Goal: Transaction & Acquisition: Purchase product/service

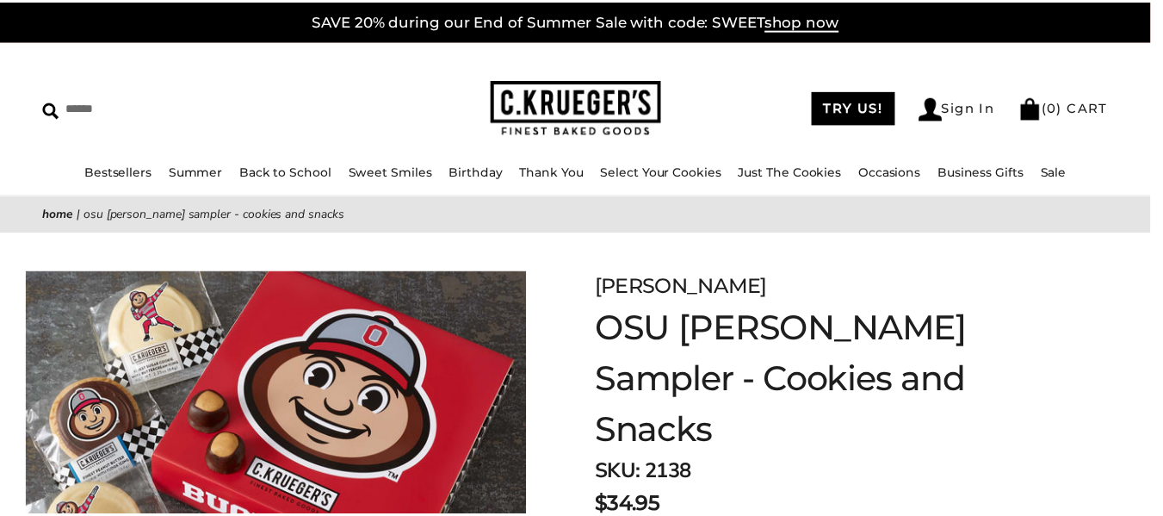
scroll to position [516, 0]
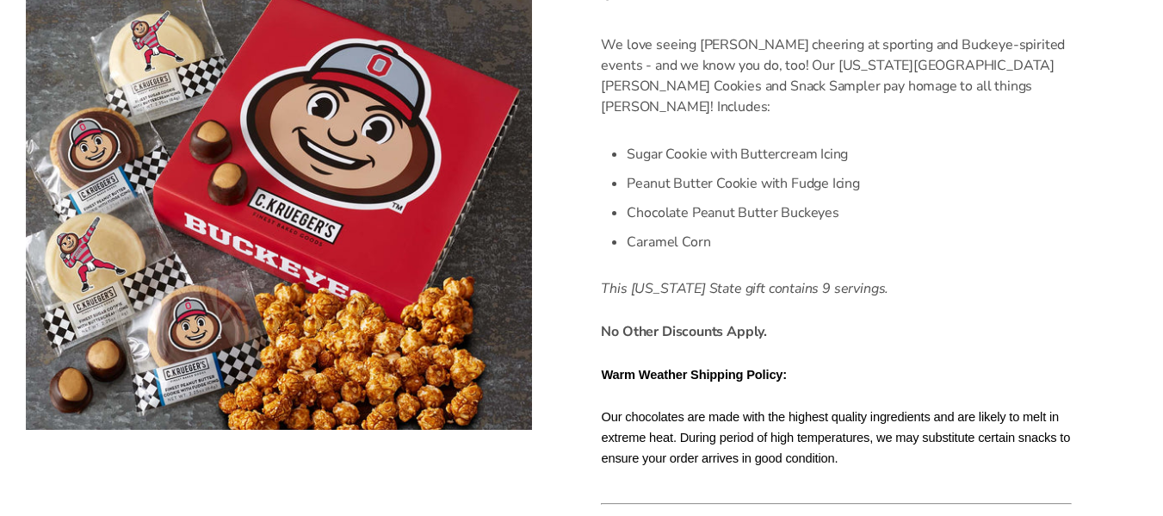
click at [686, 169] on li "Peanut Butter Cookie with Fudge Icing" at bounding box center [849, 183] width 445 height 29
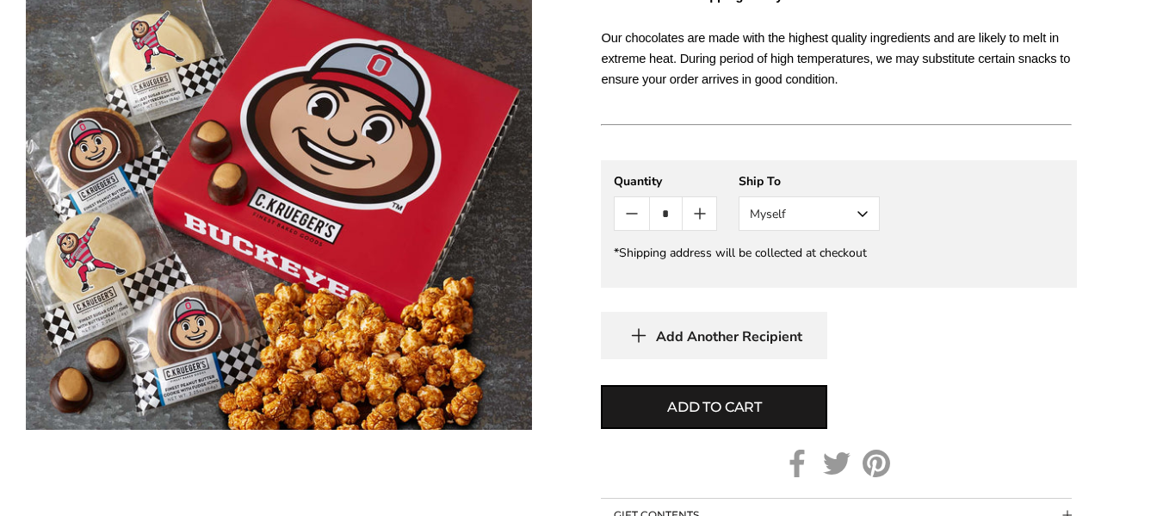
scroll to position [930, 0]
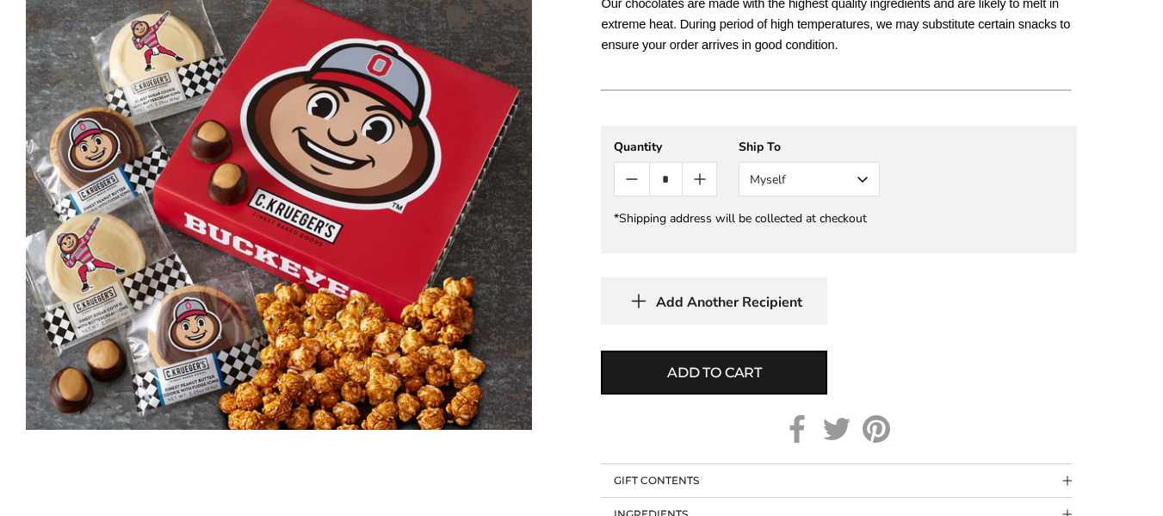
click at [772, 170] on button "Myself" at bounding box center [808, 179] width 141 height 34
click at [777, 228] on button "Other Recipient" at bounding box center [808, 242] width 139 height 31
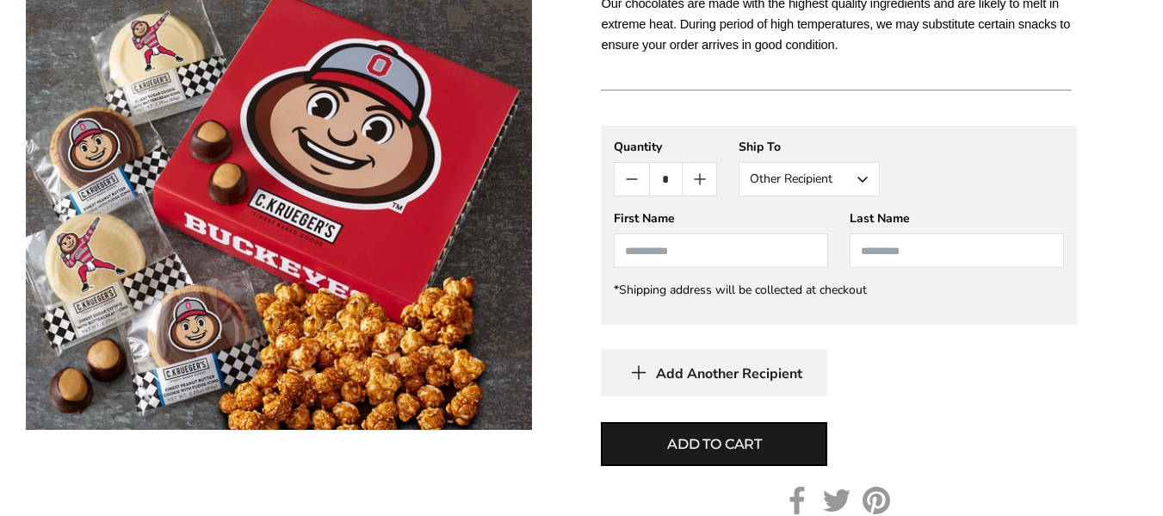
click at [777, 233] on input "First Name" at bounding box center [721, 250] width 214 height 34
type input "**********"
click at [915, 238] on input "Last Name" at bounding box center [956, 250] width 214 height 34
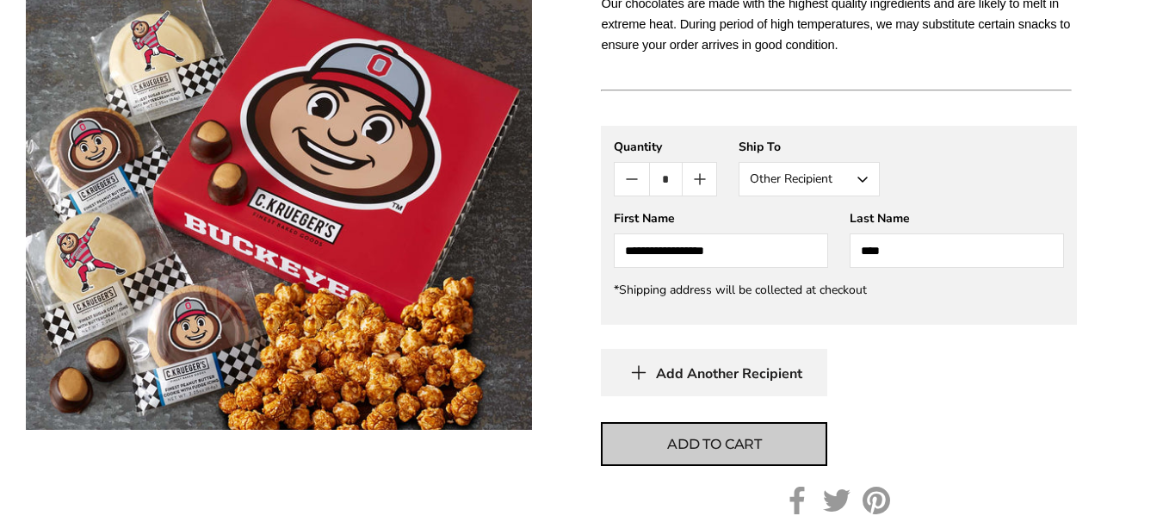
type input "****"
click at [726, 434] on span "Add to cart" at bounding box center [714, 444] width 95 height 21
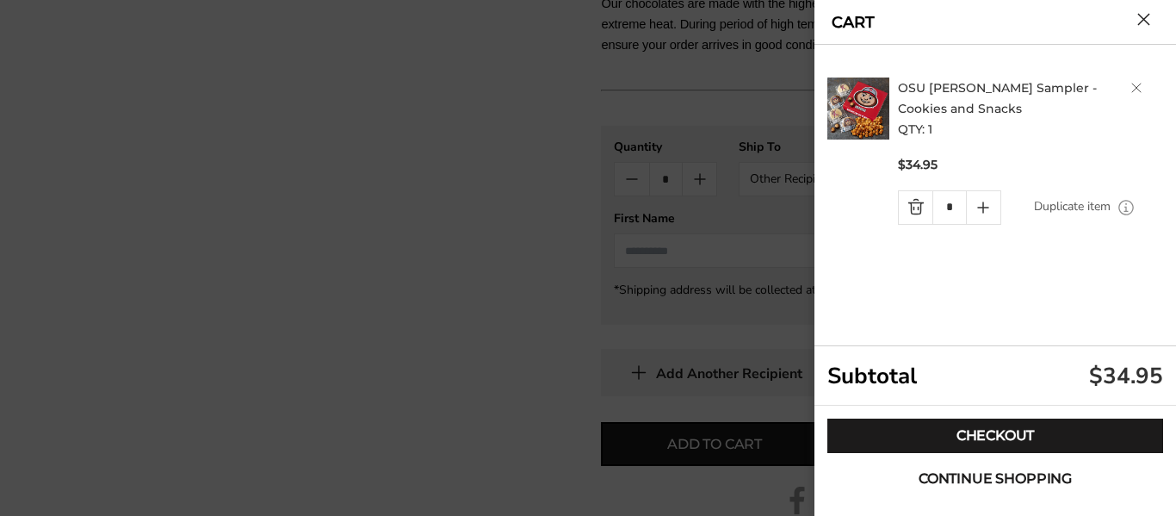
click at [978, 479] on span "Continue shopping" at bounding box center [994, 479] width 153 height 14
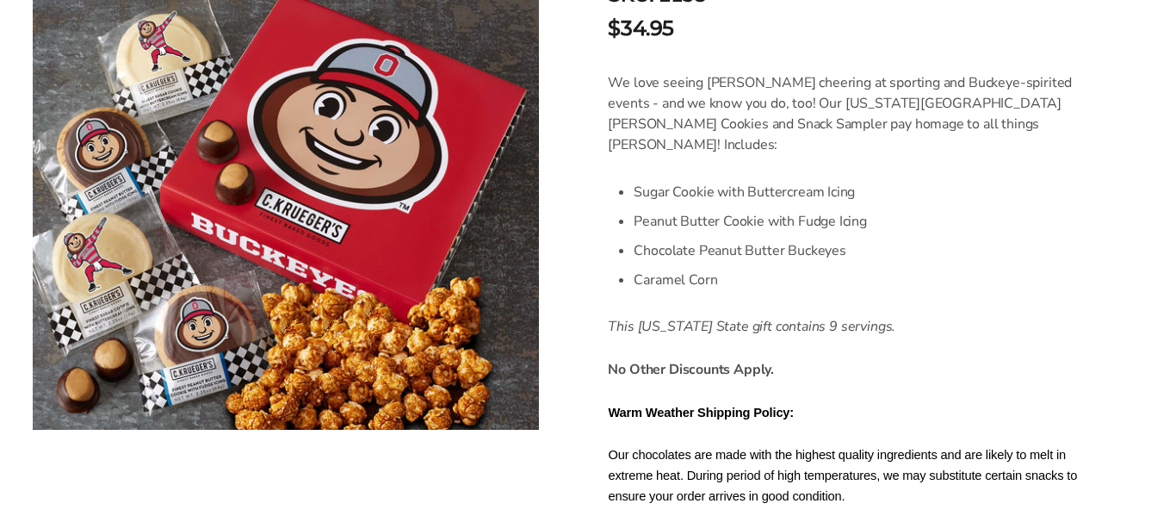
scroll to position [28, 0]
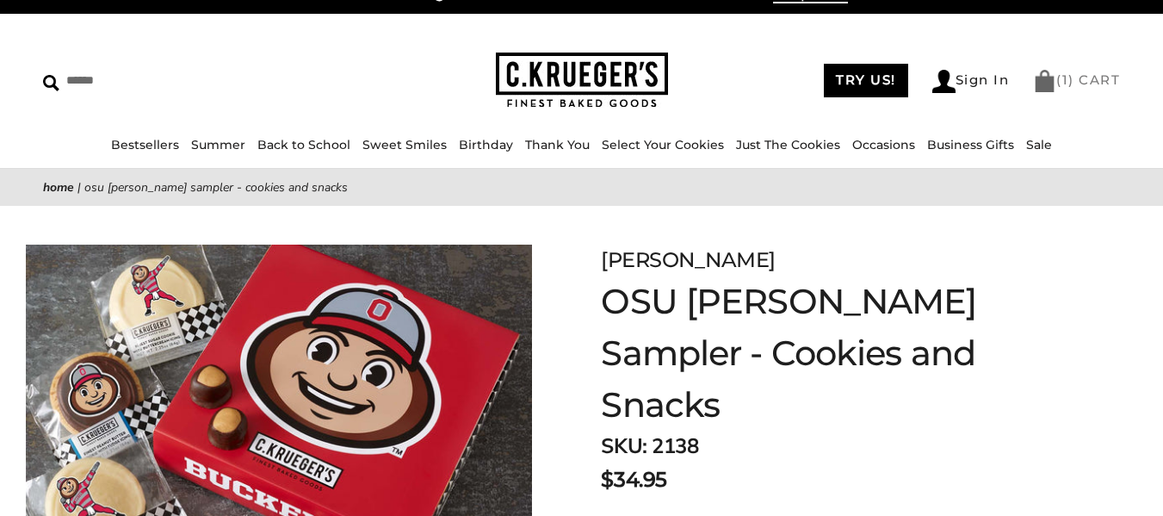
click at [1066, 75] on span "1" at bounding box center [1065, 79] width 7 height 16
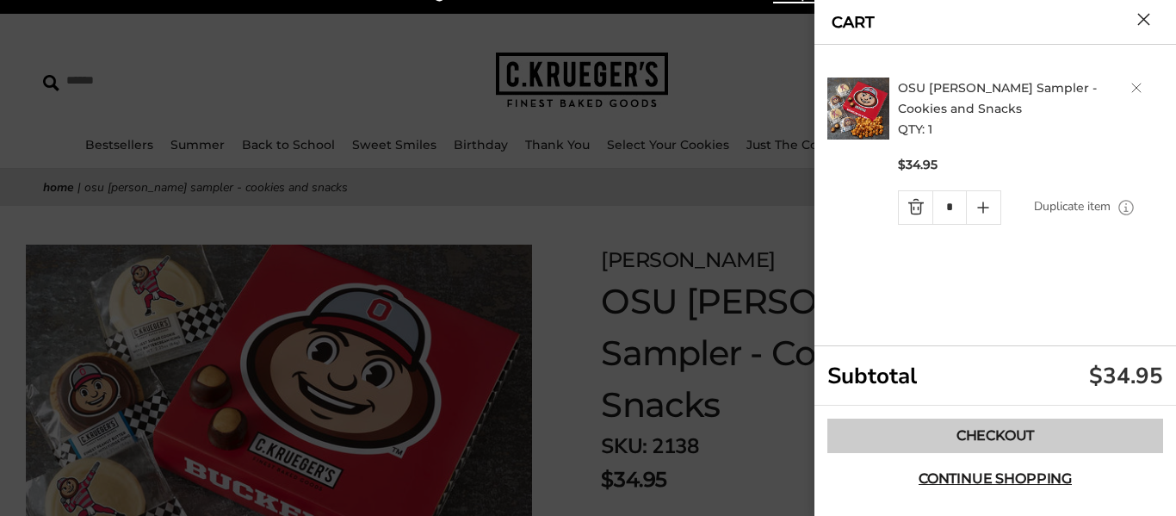
click at [1009, 436] on link "Checkout" at bounding box center [995, 435] width 336 height 34
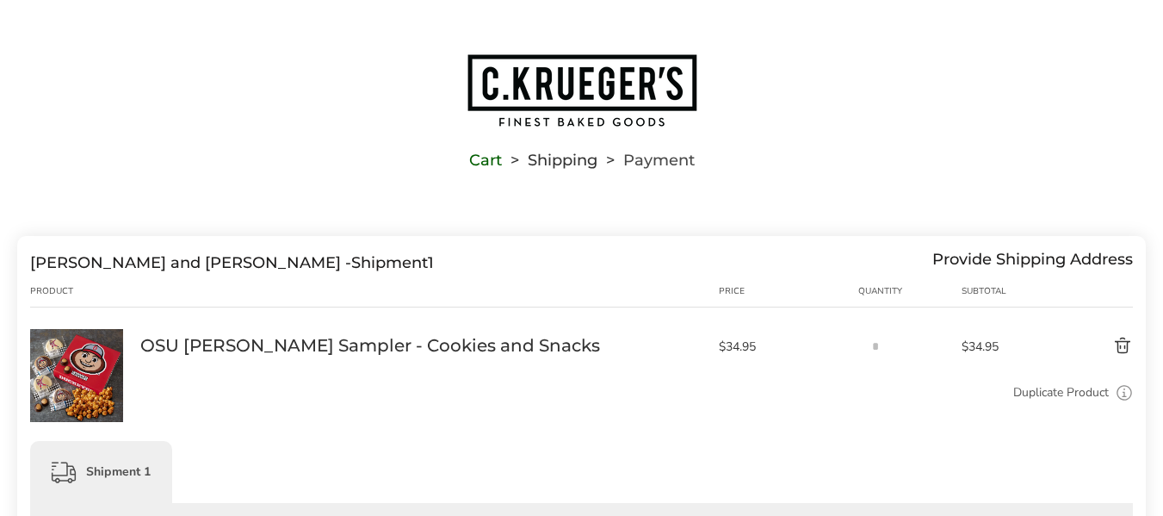
scroll to position [451, 0]
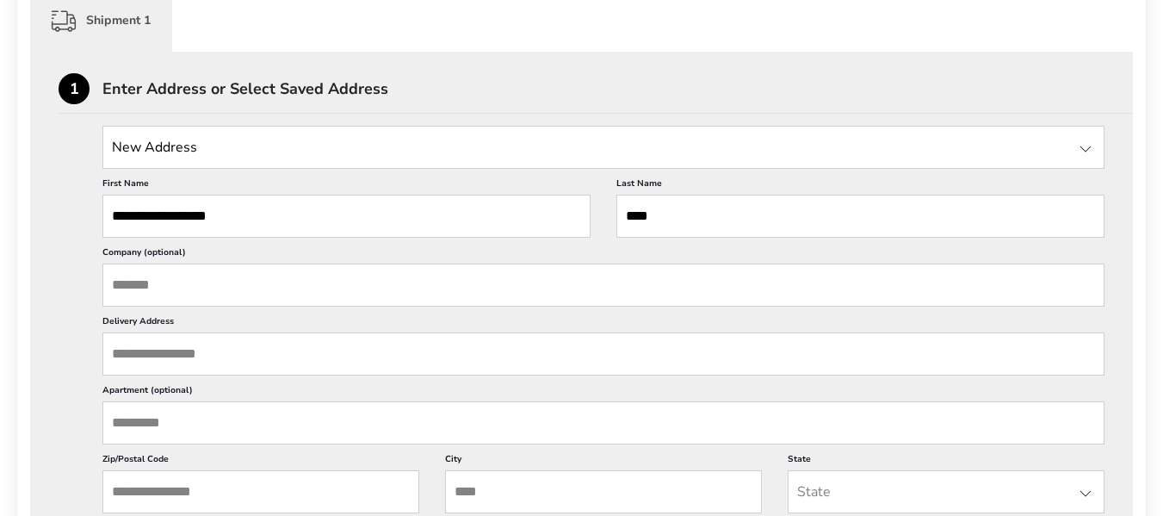
click at [213, 366] on input "Delivery Address" at bounding box center [603, 353] width 1002 height 43
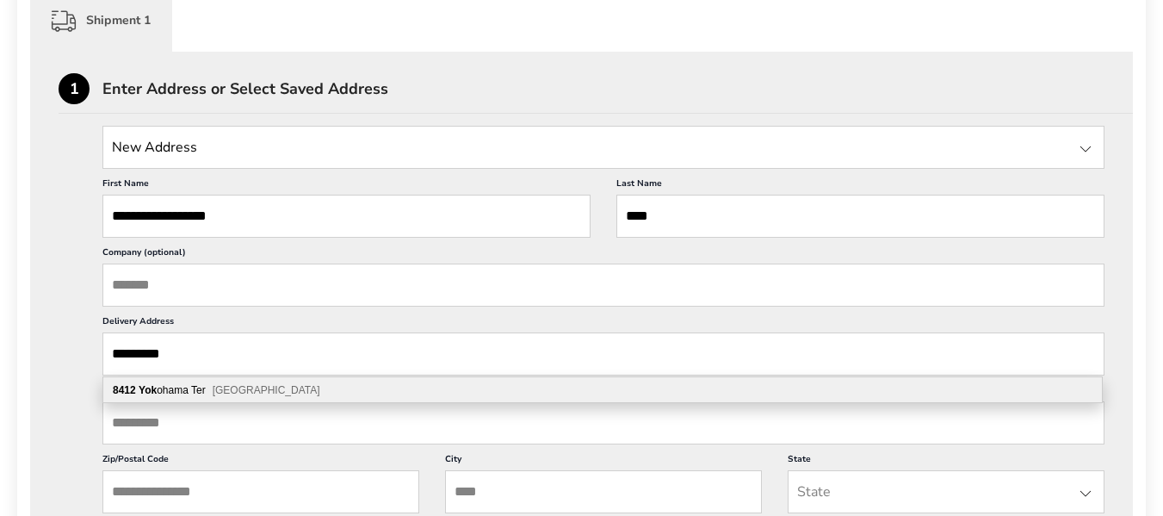
click at [218, 386] on span "[GEOGRAPHIC_DATA]" at bounding box center [267, 390] width 108 height 12
type input "**********"
type input "******"
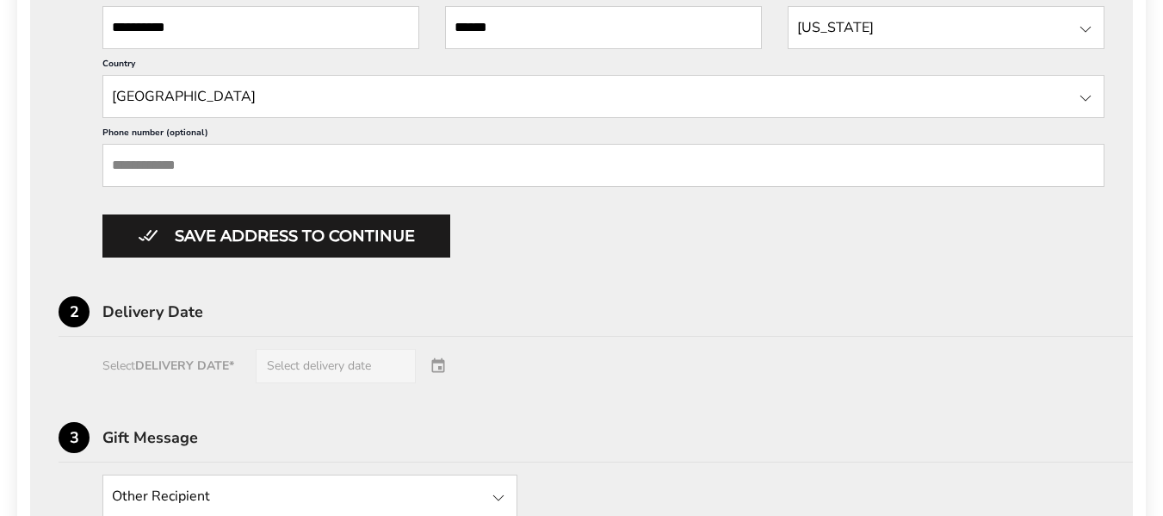
scroll to position [919, 0]
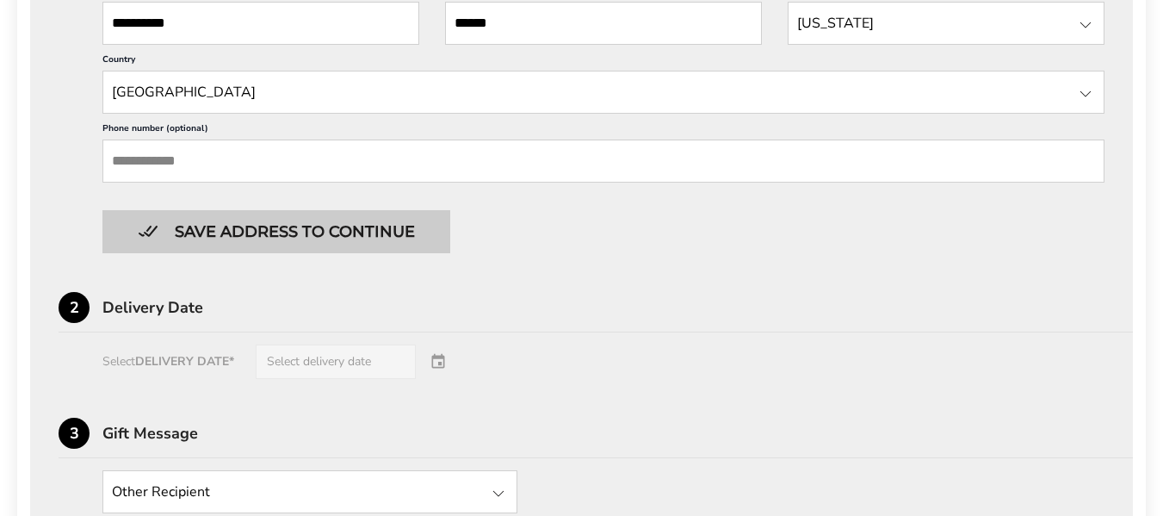
click at [285, 240] on button "Save address to continue" at bounding box center [276, 231] width 348 height 43
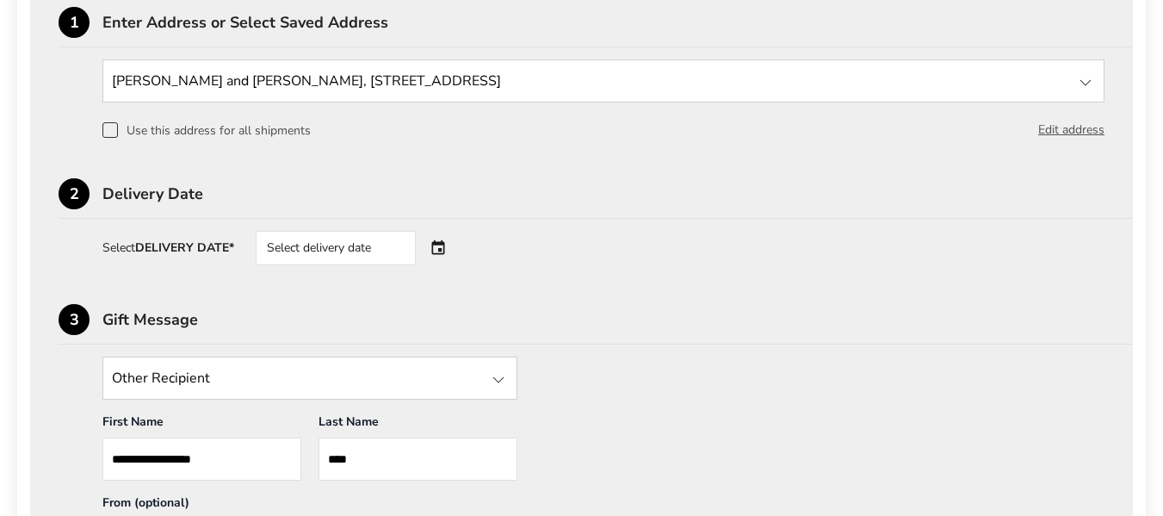
scroll to position [491, 0]
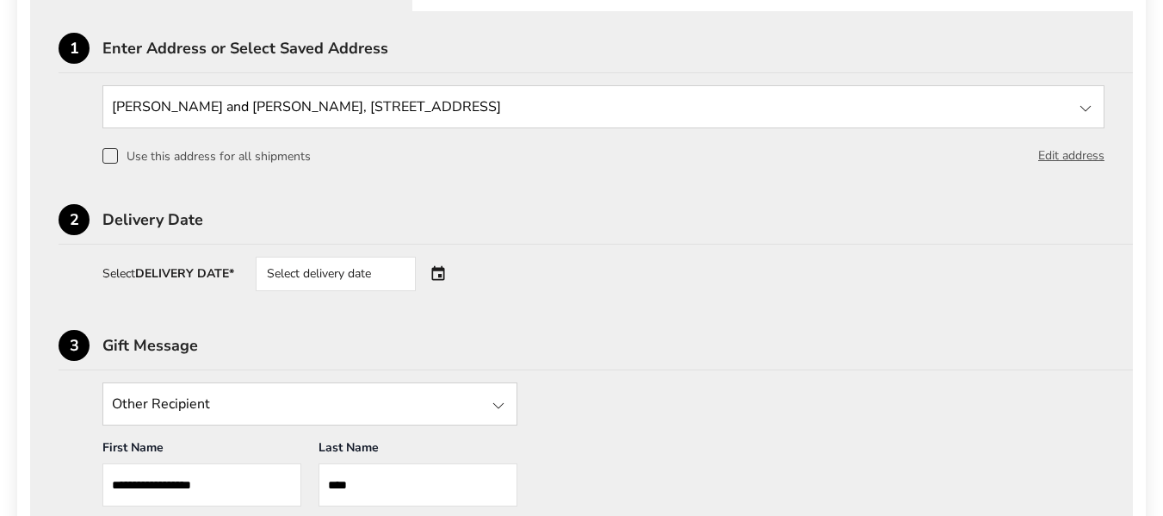
click at [452, 267] on div "Select delivery date" at bounding box center [360, 273] width 208 height 34
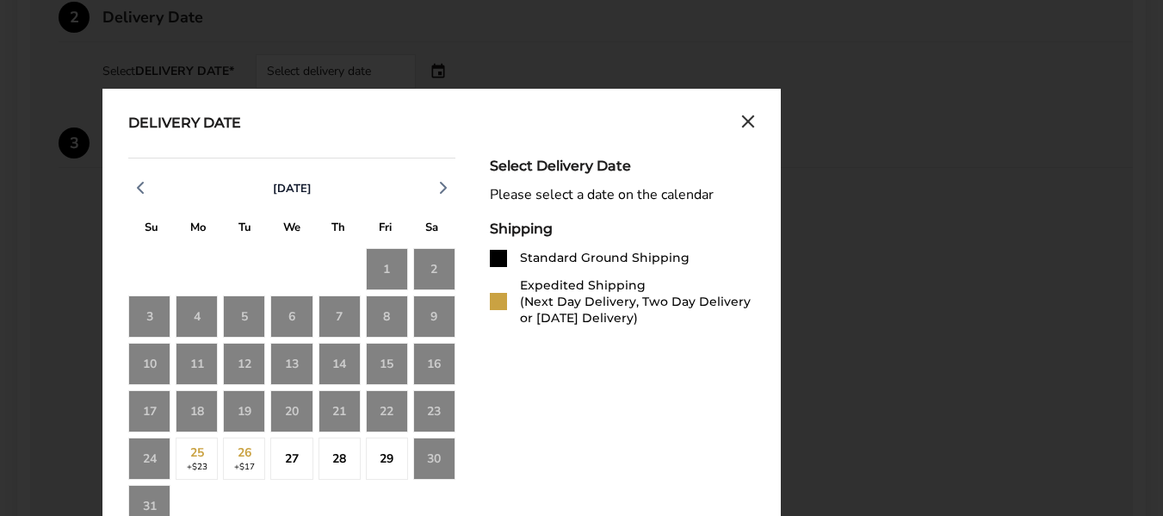
scroll to position [707, 0]
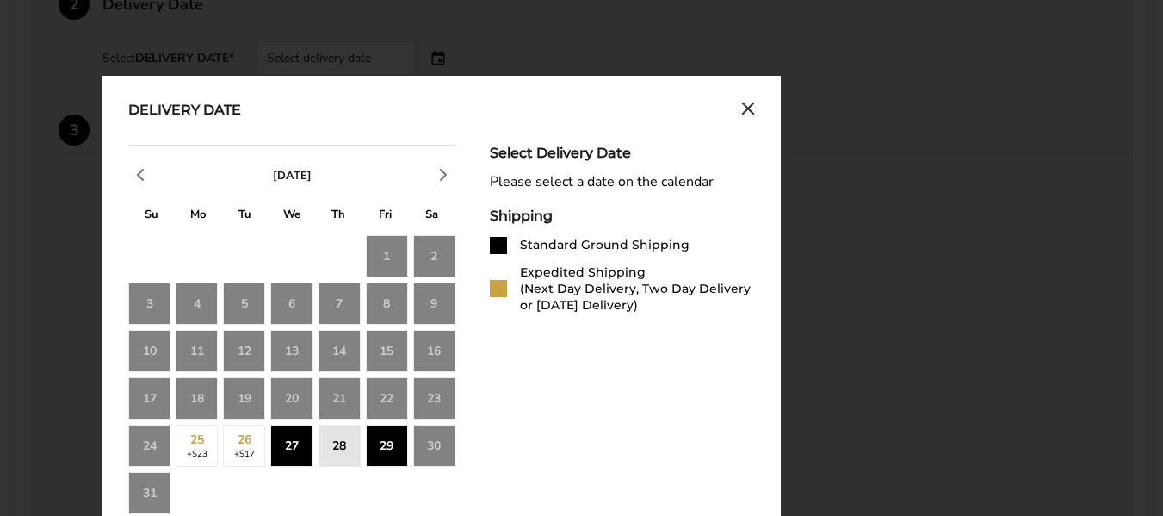
click at [289, 447] on div "27" at bounding box center [291, 445] width 42 height 42
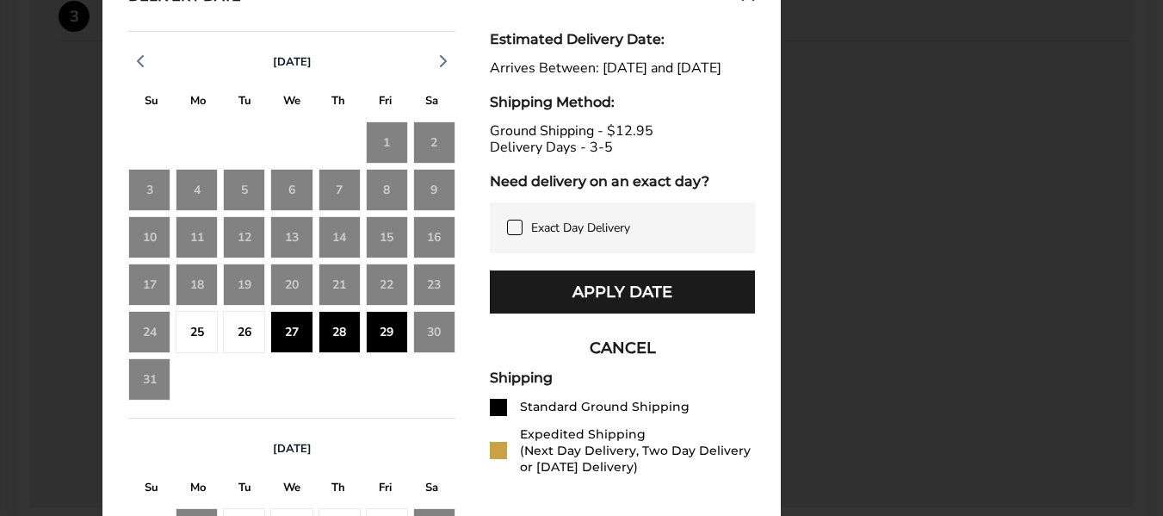
scroll to position [814, 0]
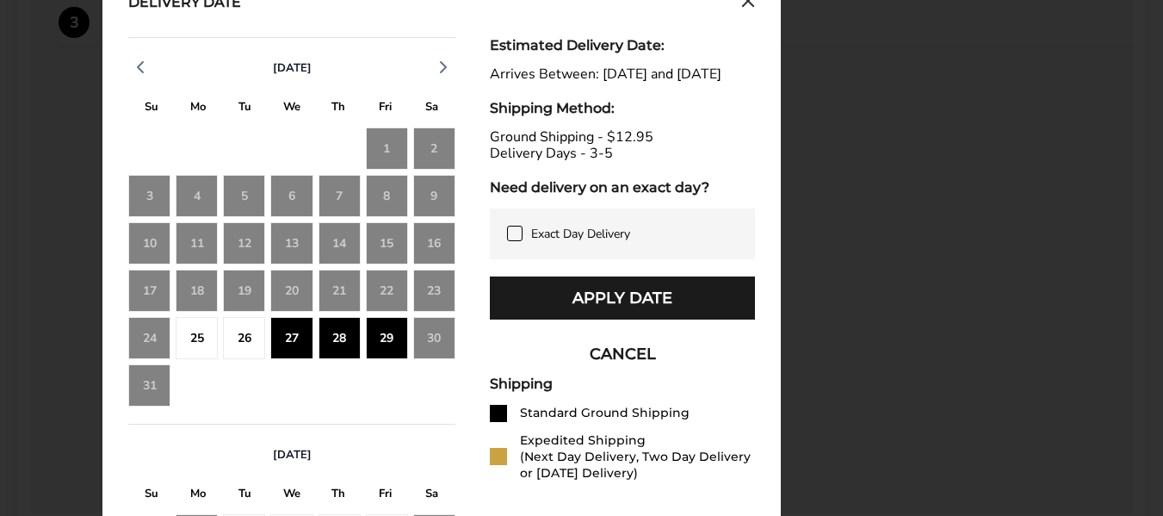
click at [426, 339] on div "30" at bounding box center [434, 338] width 42 height 42
click at [387, 345] on div "29" at bounding box center [387, 338] width 42 height 42
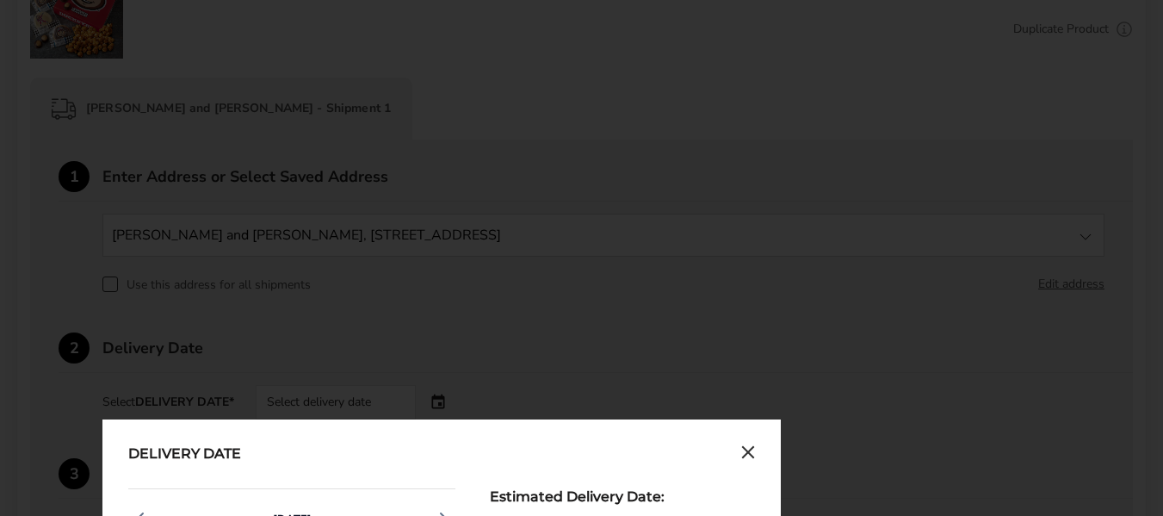
click at [750, 449] on icon "Close calendar" at bounding box center [748, 452] width 10 height 10
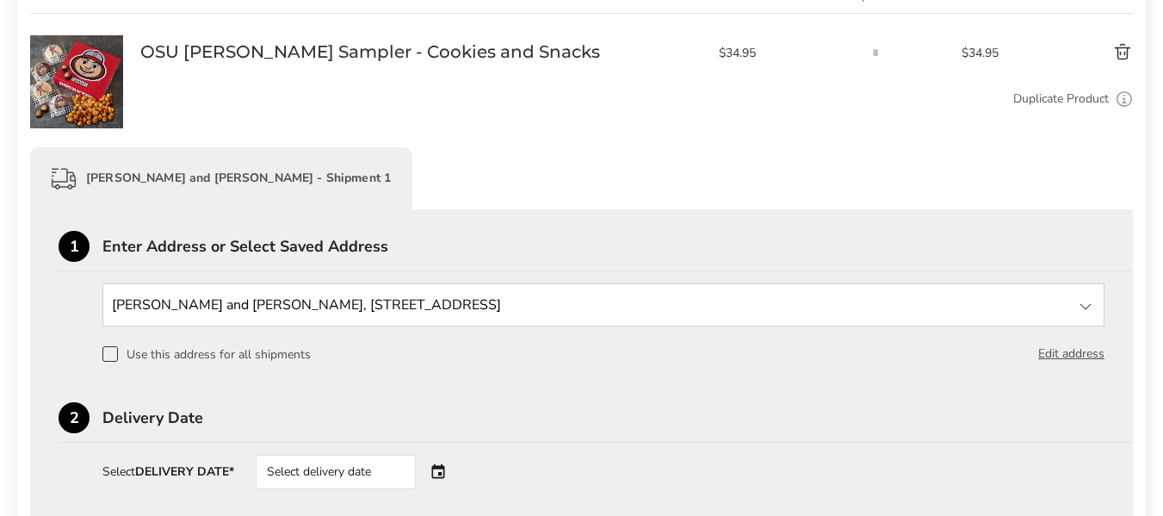
scroll to position [316, 0]
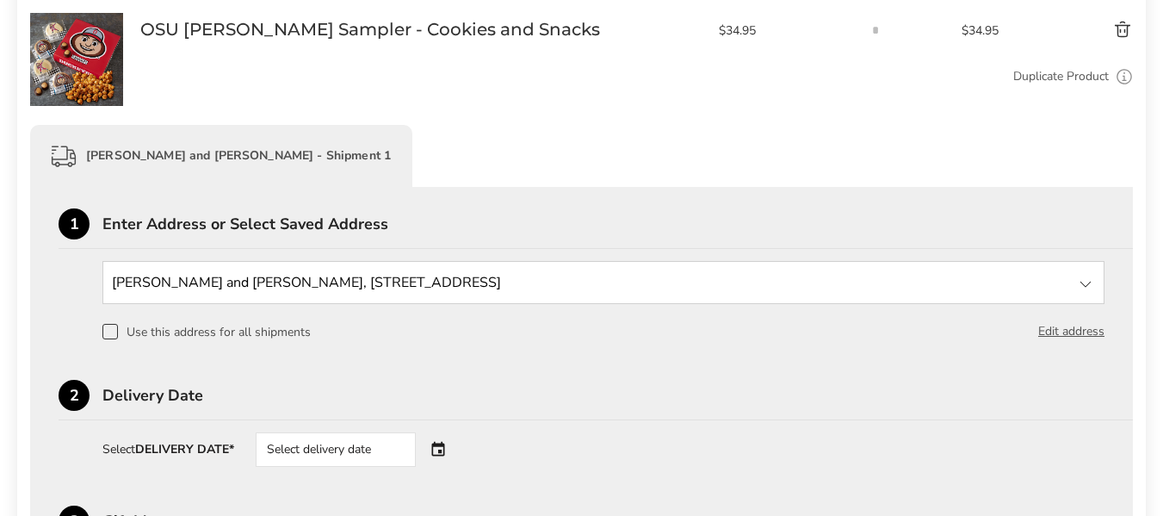
click at [332, 438] on div "Select delivery date" at bounding box center [336, 449] width 160 height 34
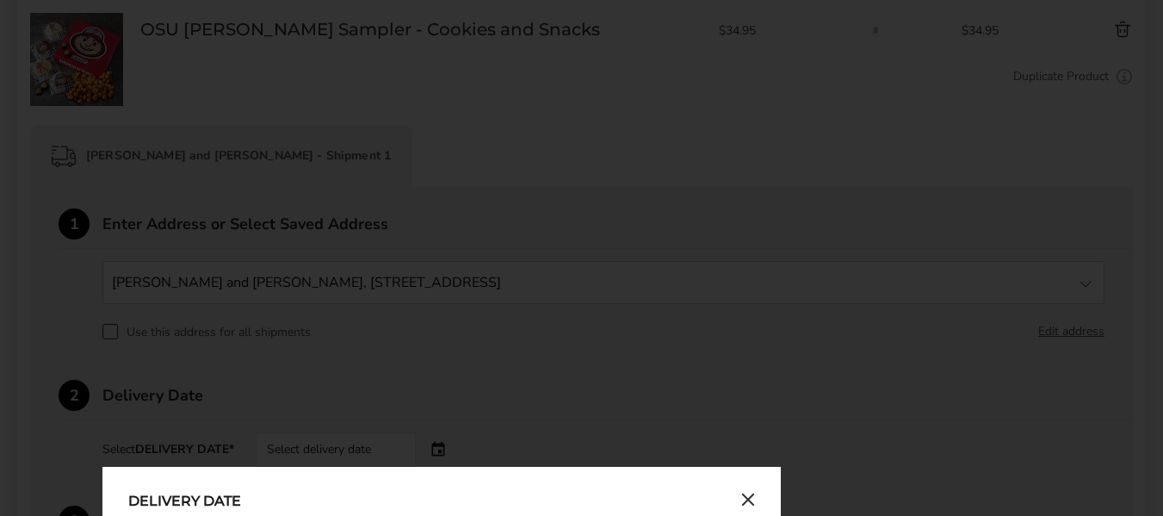
scroll to position [767, 0]
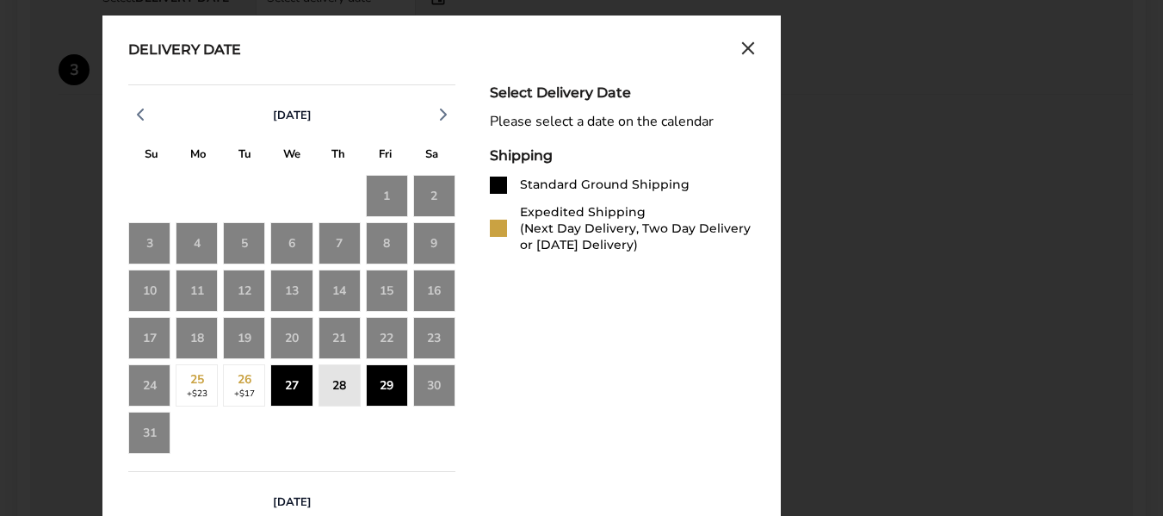
click at [308, 392] on div "27" at bounding box center [291, 385] width 42 height 42
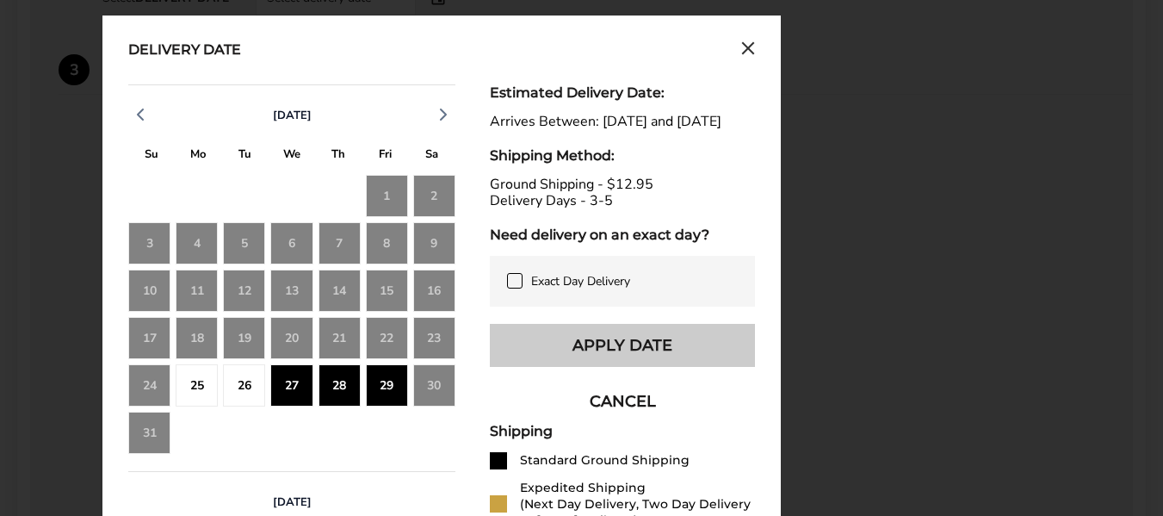
click at [627, 343] on button "Apply Date" at bounding box center [622, 345] width 265 height 43
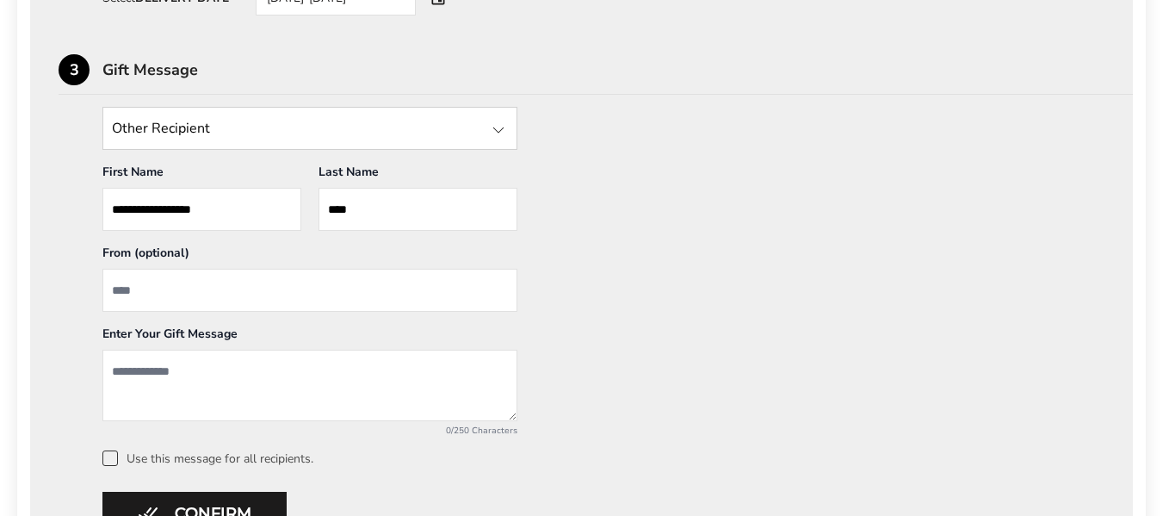
click at [936, 309] on div "**********" at bounding box center [582, 286] width 1046 height 359
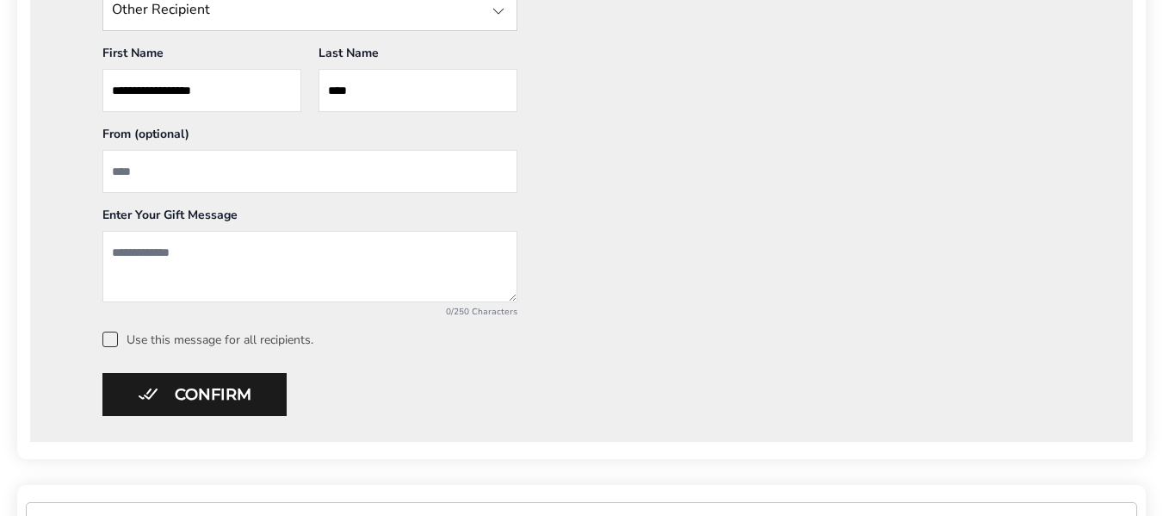
scroll to position [836, 0]
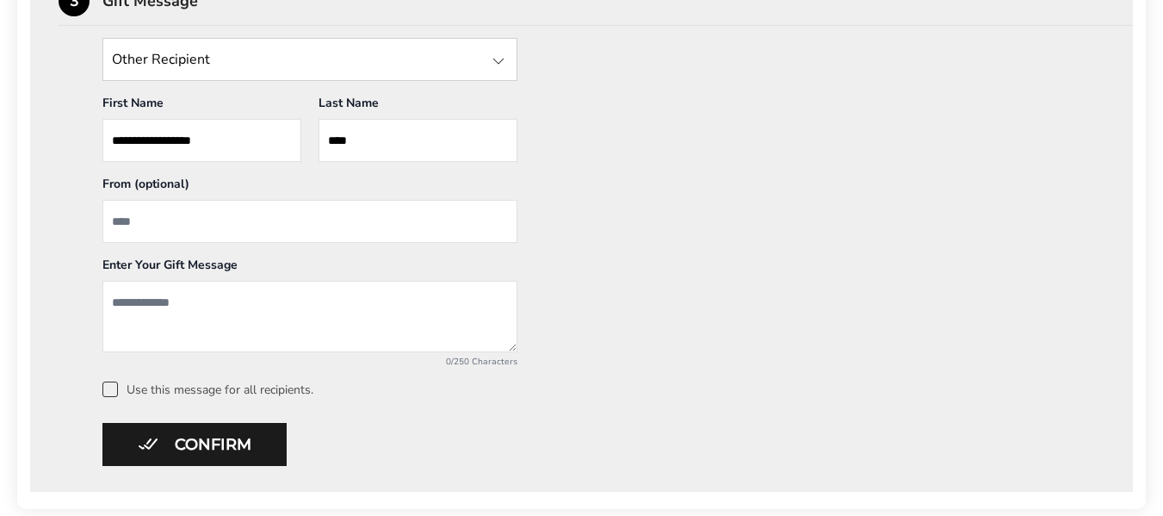
click at [298, 318] on textarea "Add a message" at bounding box center [309, 316] width 415 height 71
click at [126, 219] on input "From" at bounding box center [309, 221] width 415 height 43
type input "*****"
click at [127, 312] on textarea "Add a message" at bounding box center [309, 316] width 415 height 71
type textarea "*"
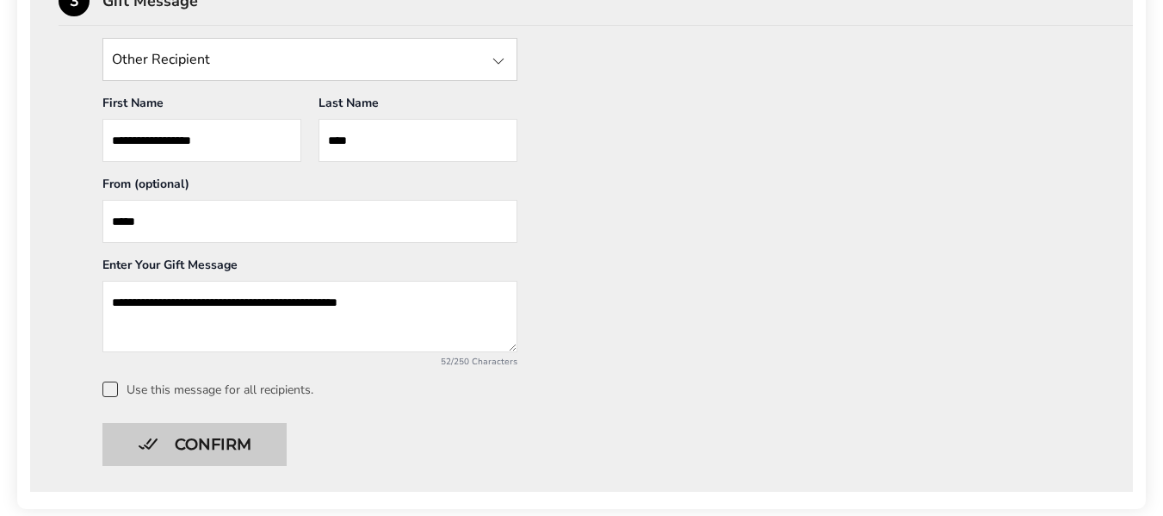
type textarea "**********"
click at [170, 428] on button "Confirm" at bounding box center [194, 444] width 184 height 43
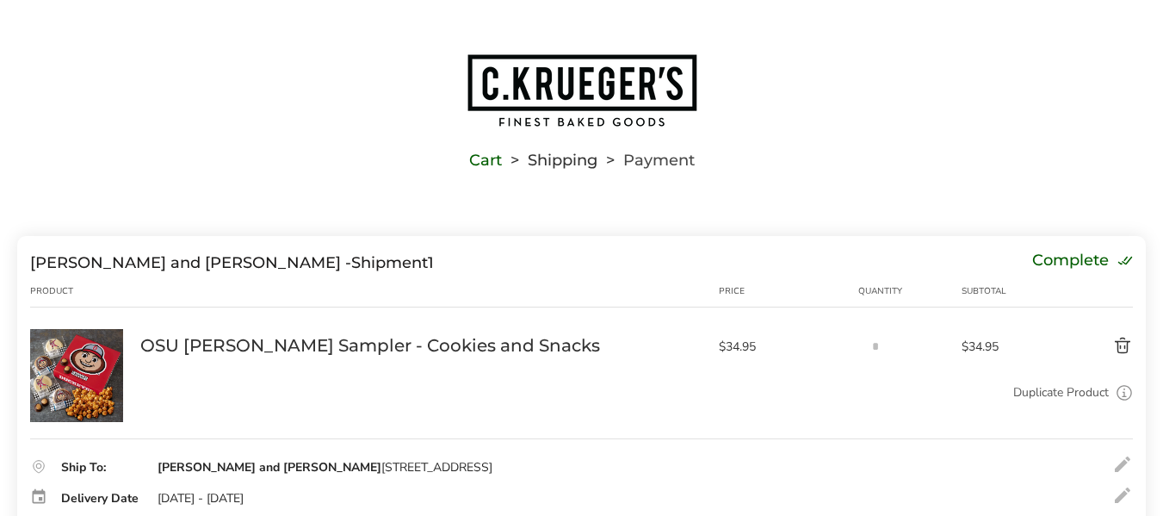
scroll to position [409, 0]
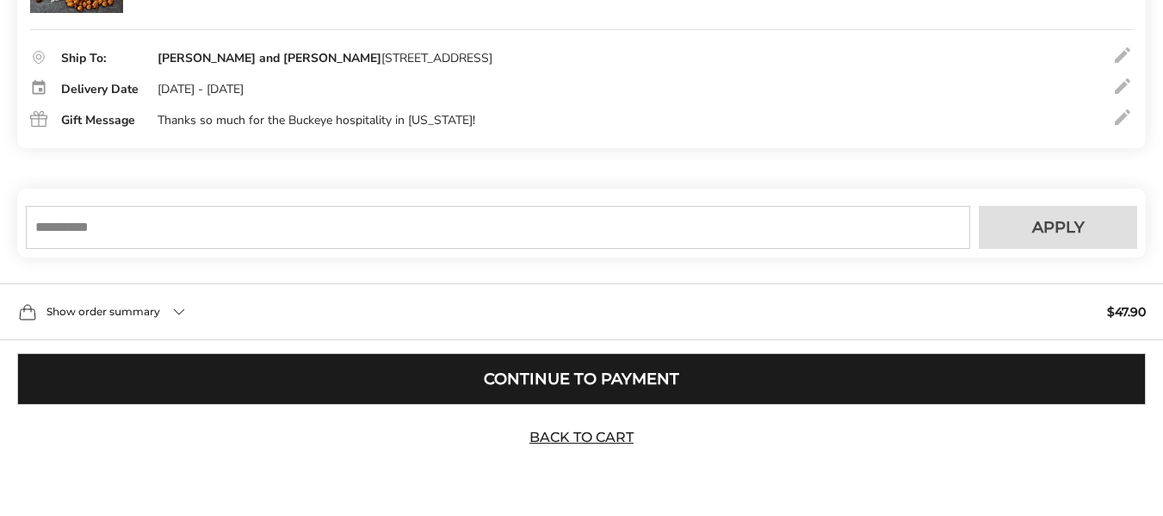
click at [936, 371] on button "Continue to Payment" at bounding box center [581, 379] width 1128 height 52
